Goal: Task Accomplishment & Management: Complete application form

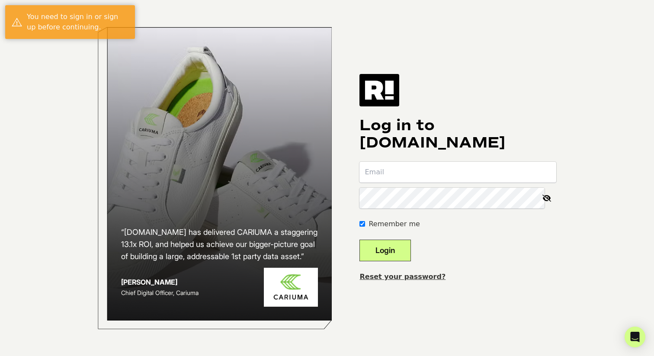
click at [407, 175] on input "email" at bounding box center [457, 172] width 197 height 21
type input "[EMAIL_ADDRESS][DOMAIN_NAME]"
click at [359, 240] on button "Login" at bounding box center [384, 251] width 51 height 22
click at [453, 174] on input "email" at bounding box center [457, 172] width 197 height 21
type input "[EMAIL_ADDRESS][DOMAIN_NAME]"
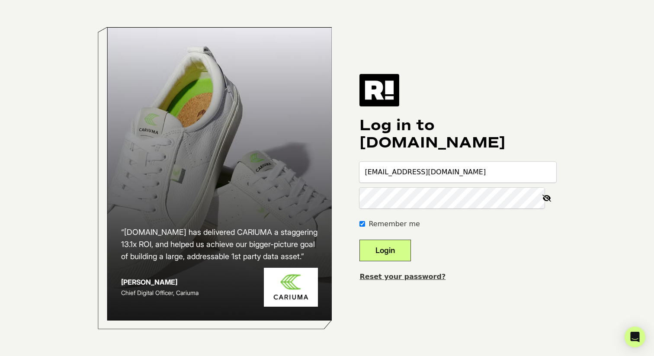
click at [359, 240] on button "Login" at bounding box center [384, 251] width 51 height 22
